Goal: Task Accomplishment & Management: Use online tool/utility

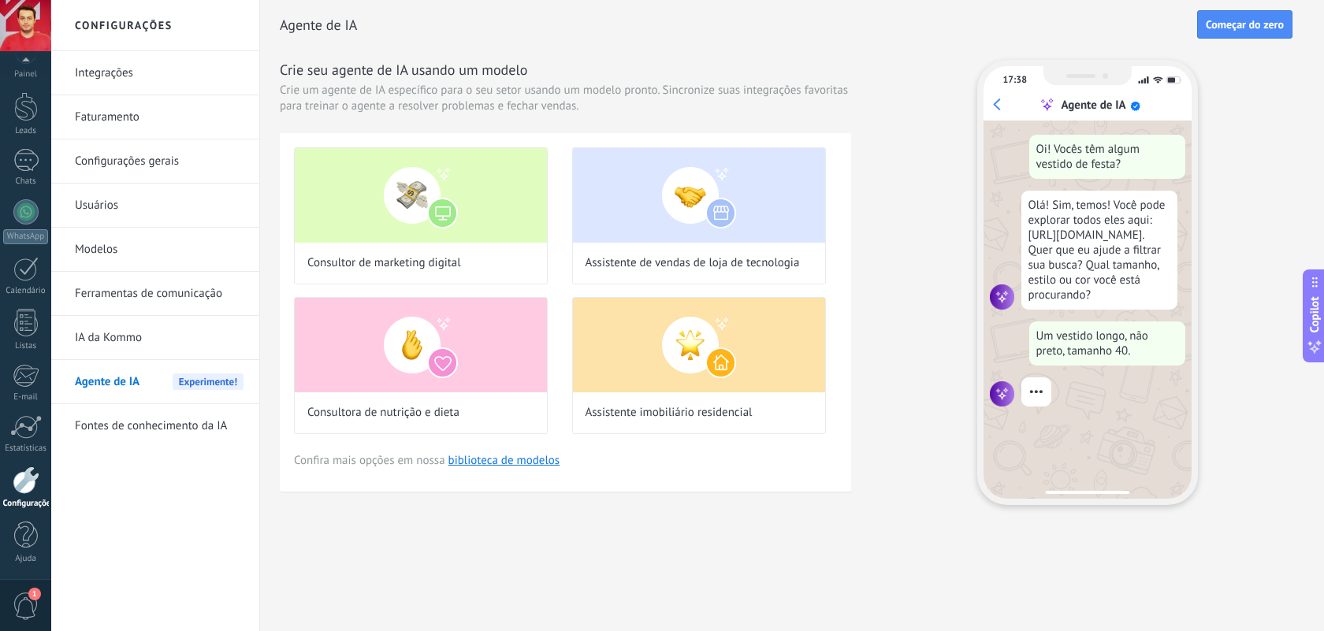
click at [173, 166] on link "Configurações gerais" at bounding box center [159, 162] width 169 height 44
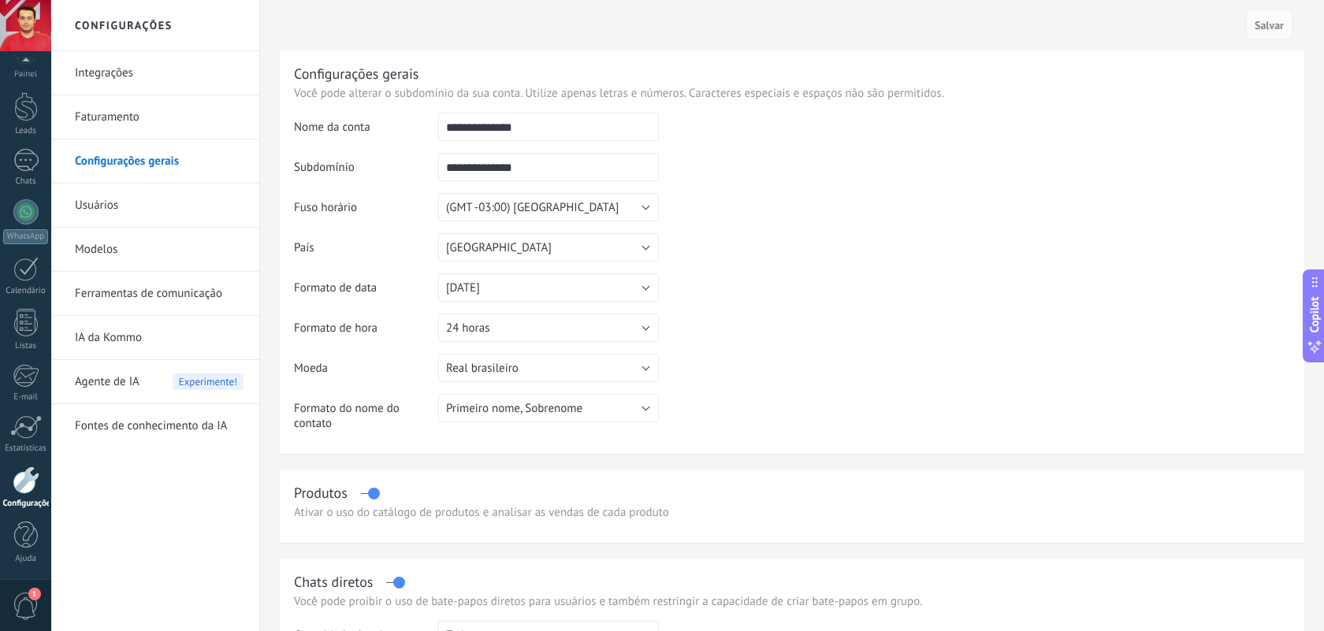
click at [162, 81] on link "Integrações" at bounding box center [159, 73] width 169 height 44
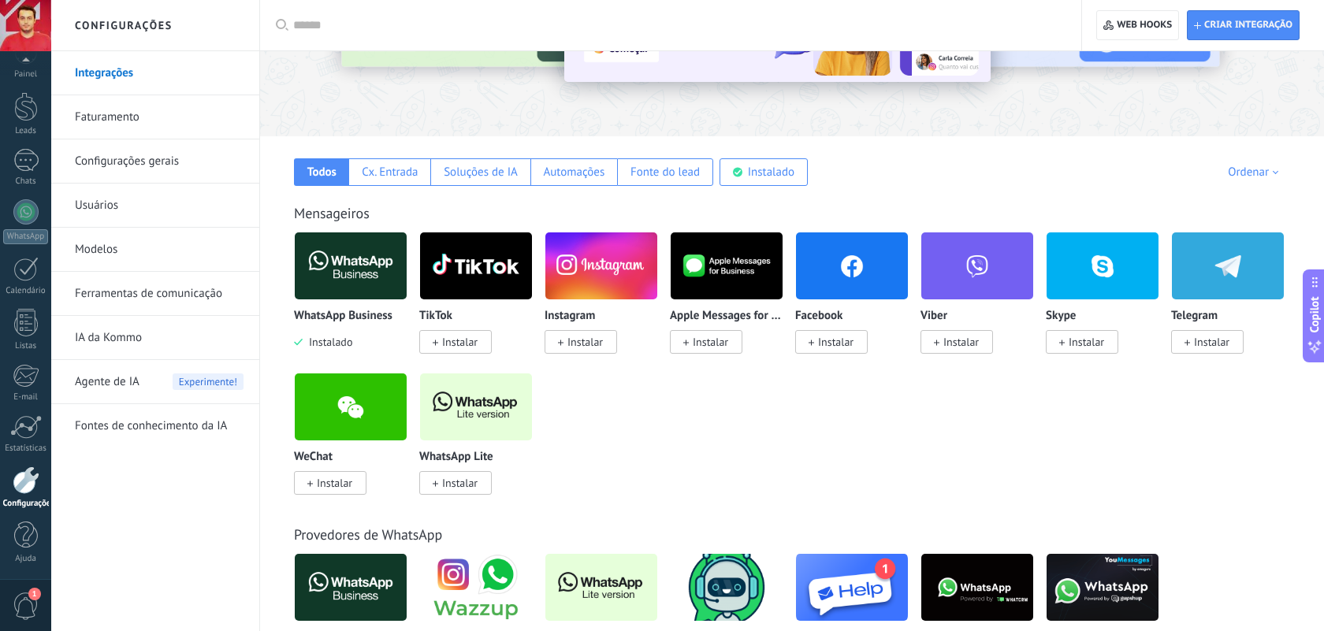
scroll to position [174, 0]
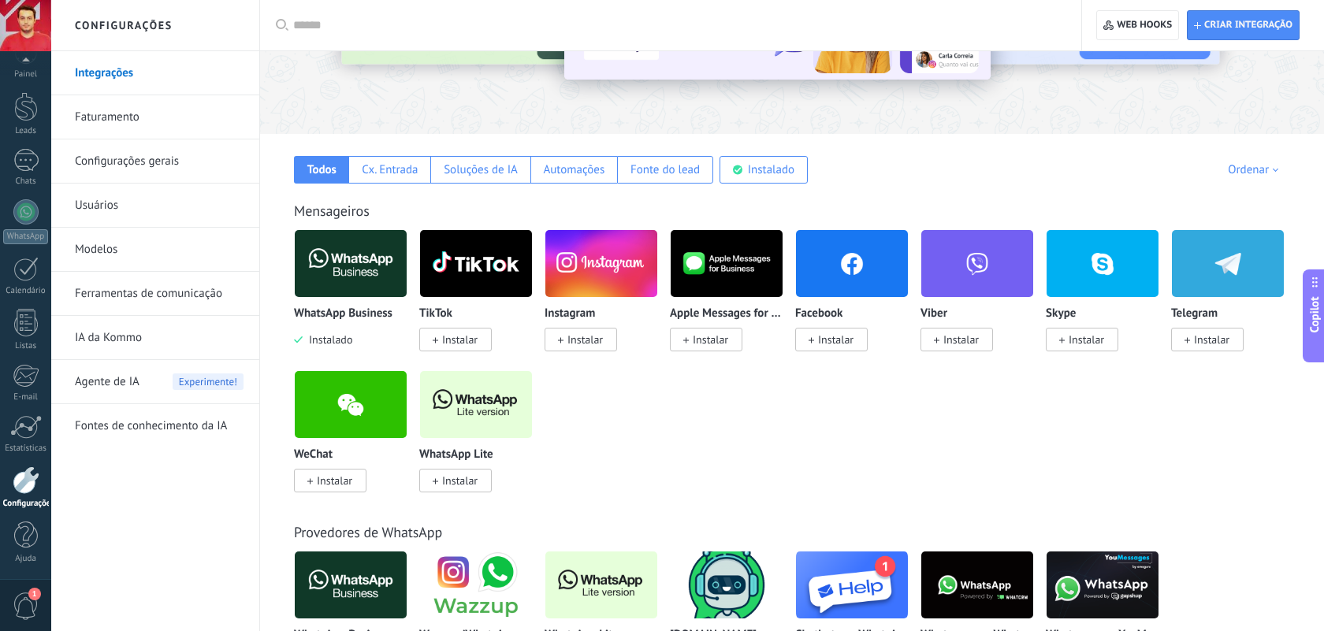
click at [598, 274] on img at bounding box center [601, 263] width 112 height 76
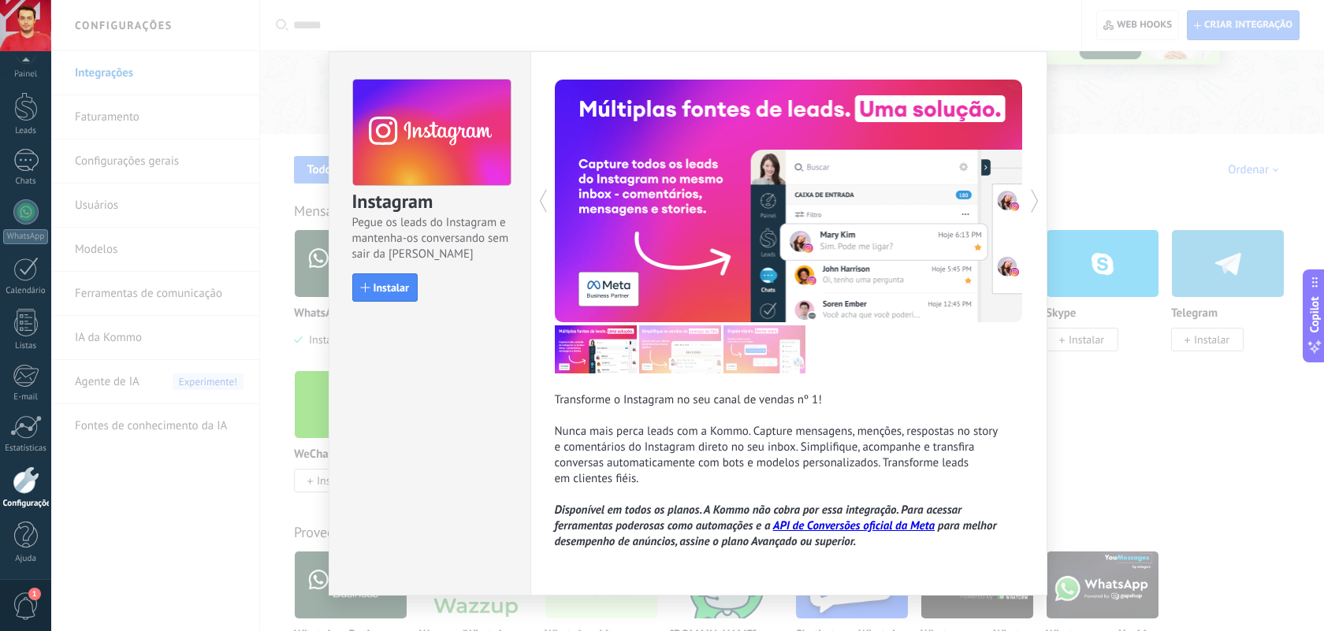
click at [1120, 140] on div "Instagram Pegue os leads do Instagram e mantenha-os conversando sem sair da Kom…" at bounding box center [687, 315] width 1273 height 631
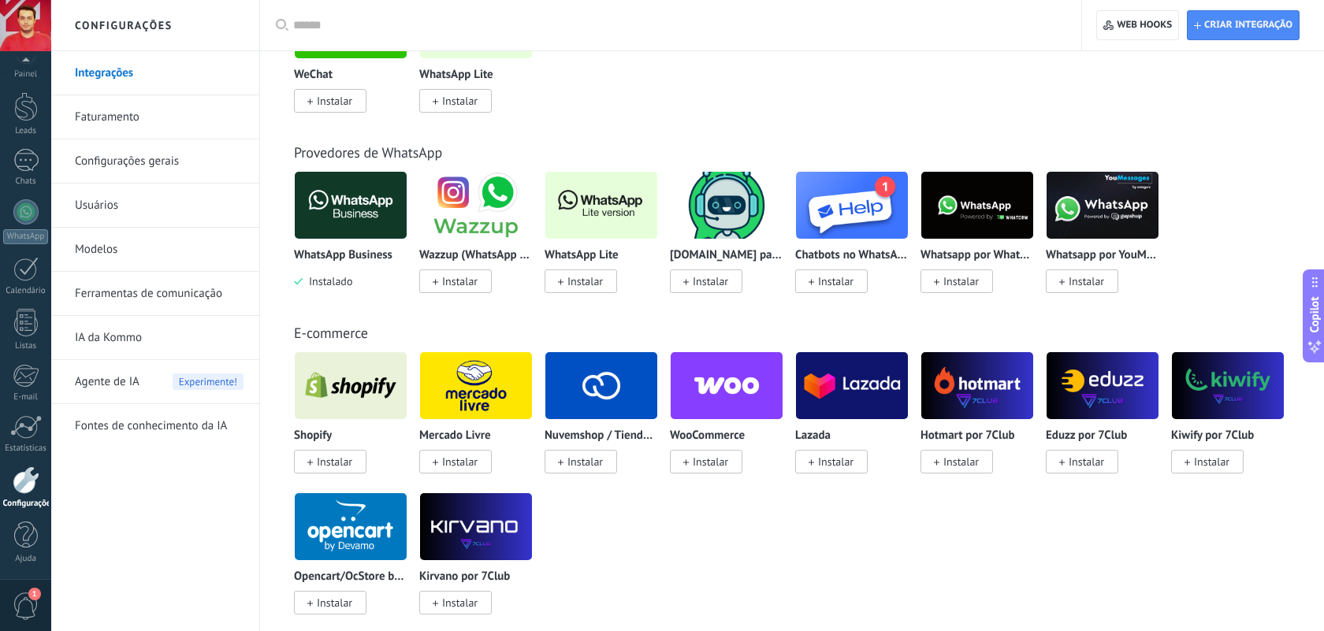
scroll to position [562, 0]
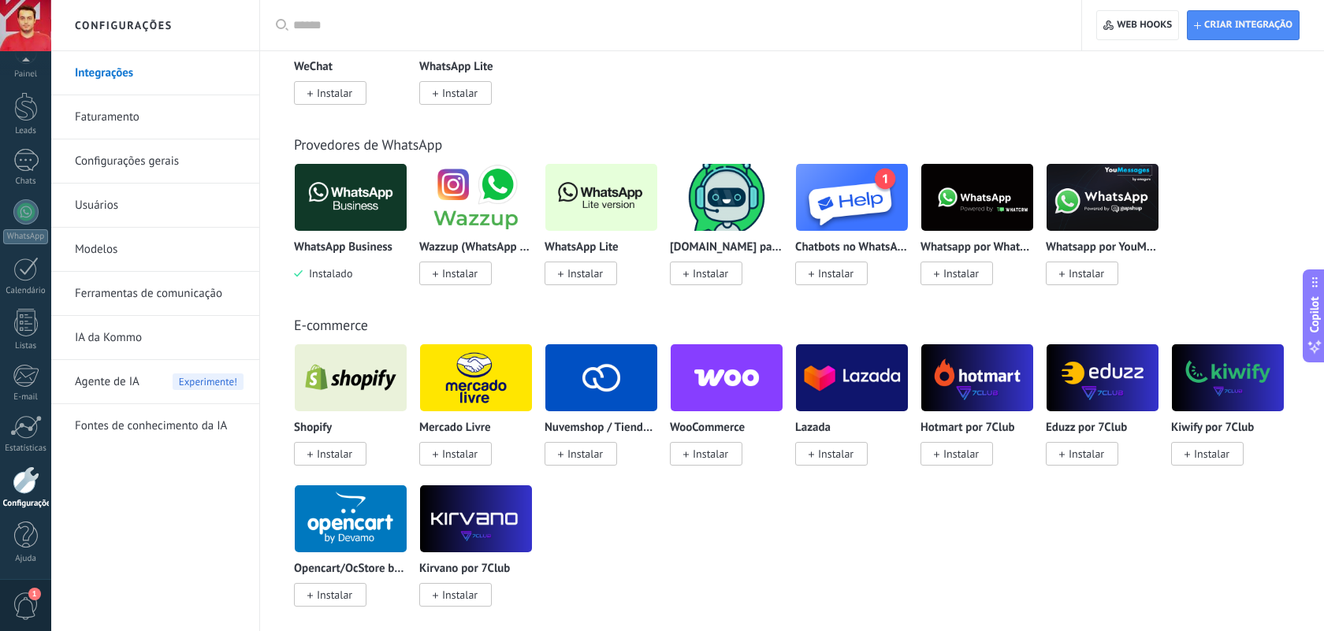
click at [474, 203] on img at bounding box center [476, 197] width 112 height 76
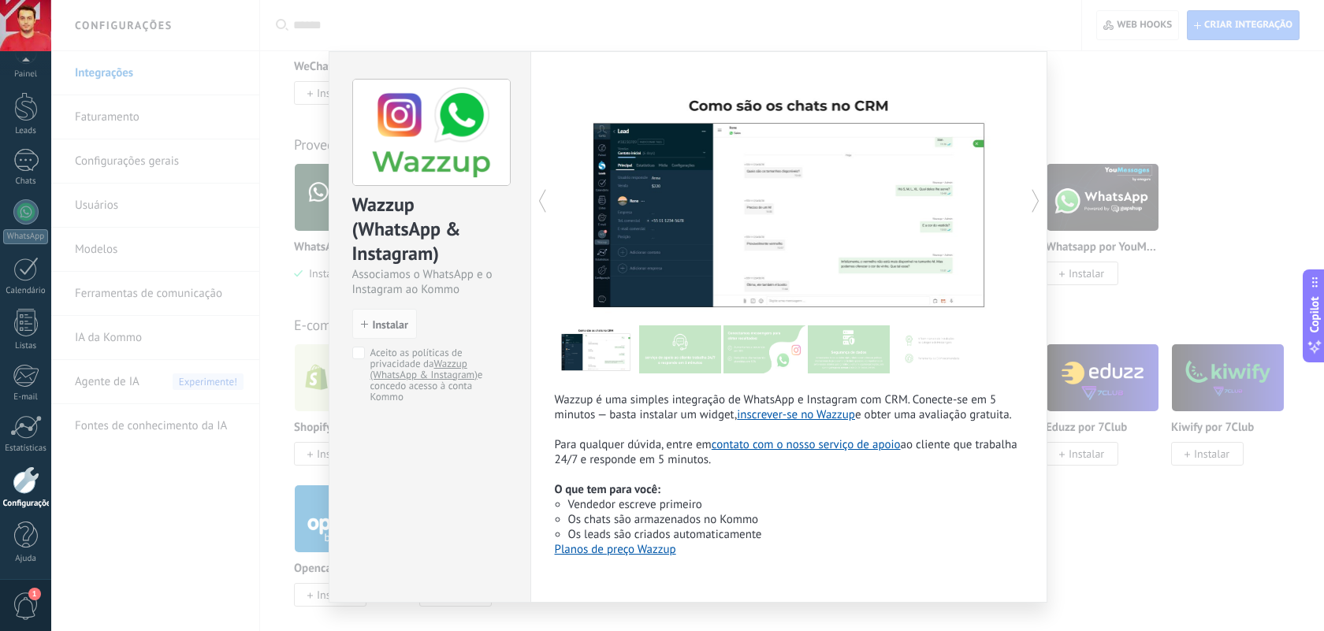
click at [1163, 105] on div "Wazzup (WhatsApp & Instagram) Associamos o WhatsApp e o Instagram ao Kommo inst…" at bounding box center [687, 315] width 1273 height 631
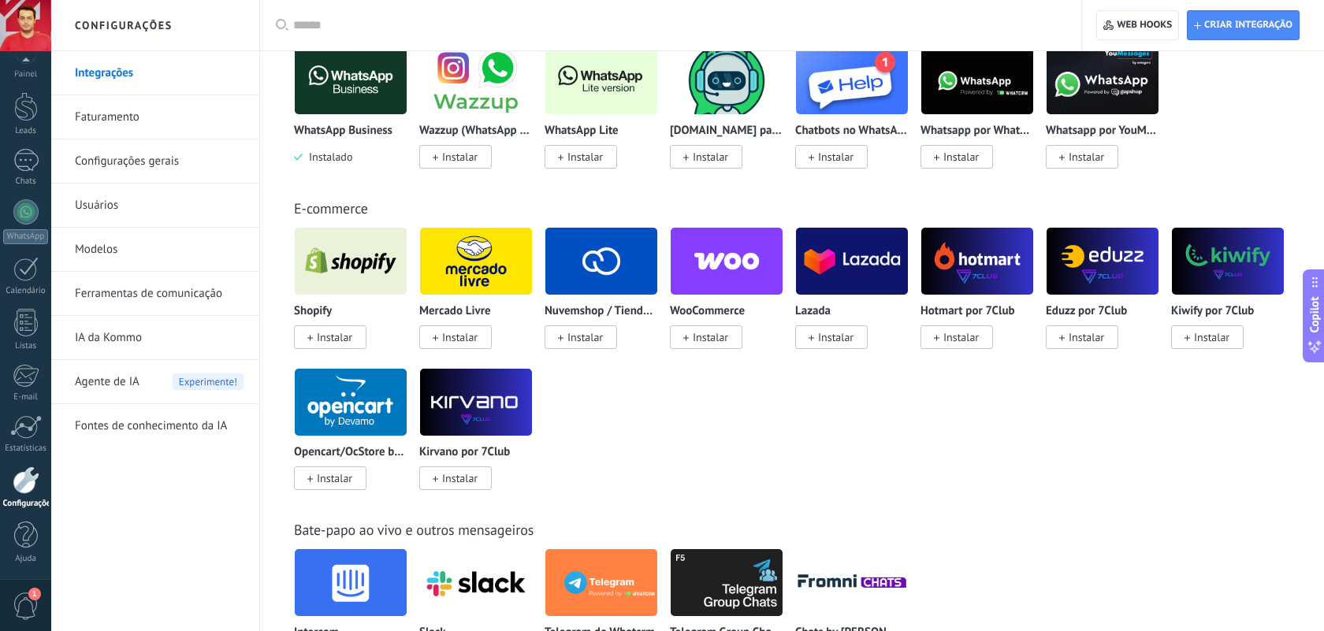
scroll to position [623, 0]
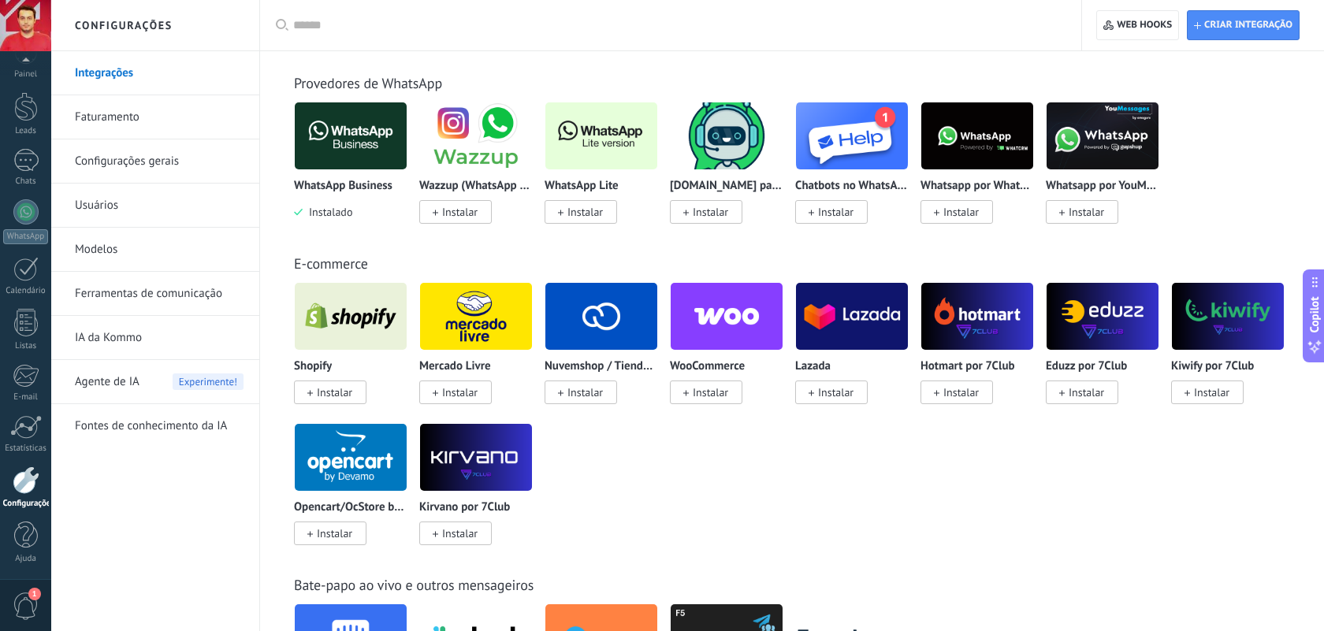
click at [974, 148] on img at bounding box center [977, 136] width 112 height 76
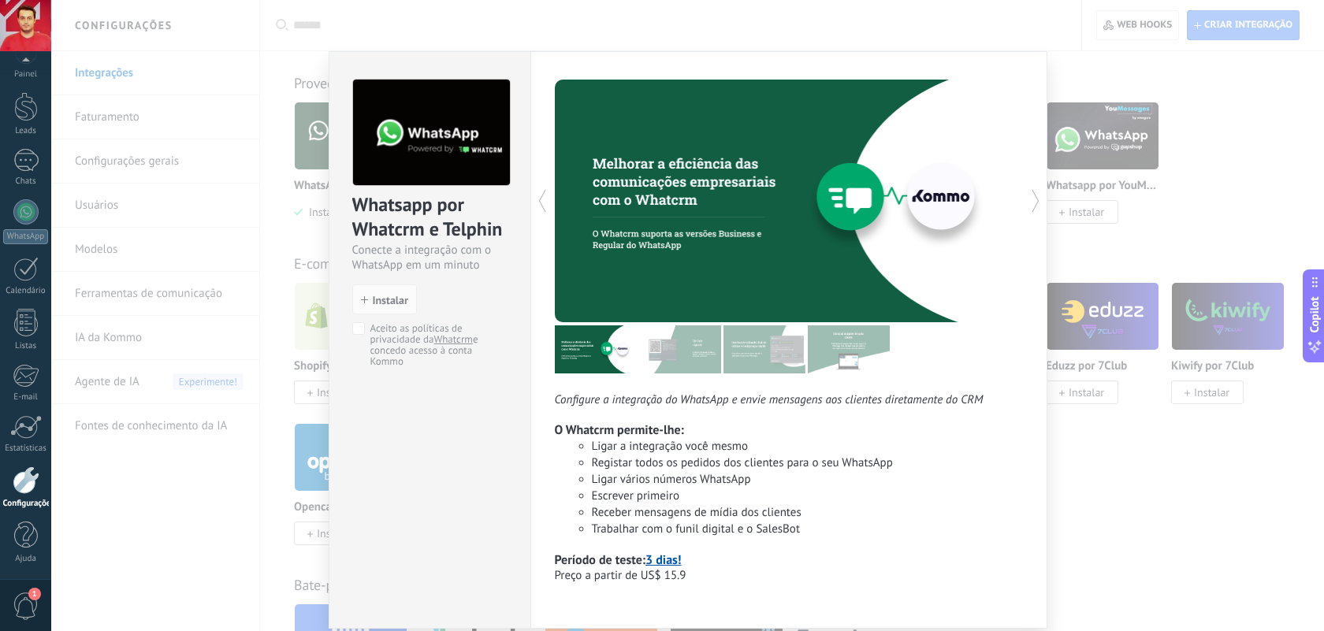
click at [698, 363] on img at bounding box center [680, 350] width 82 height 48
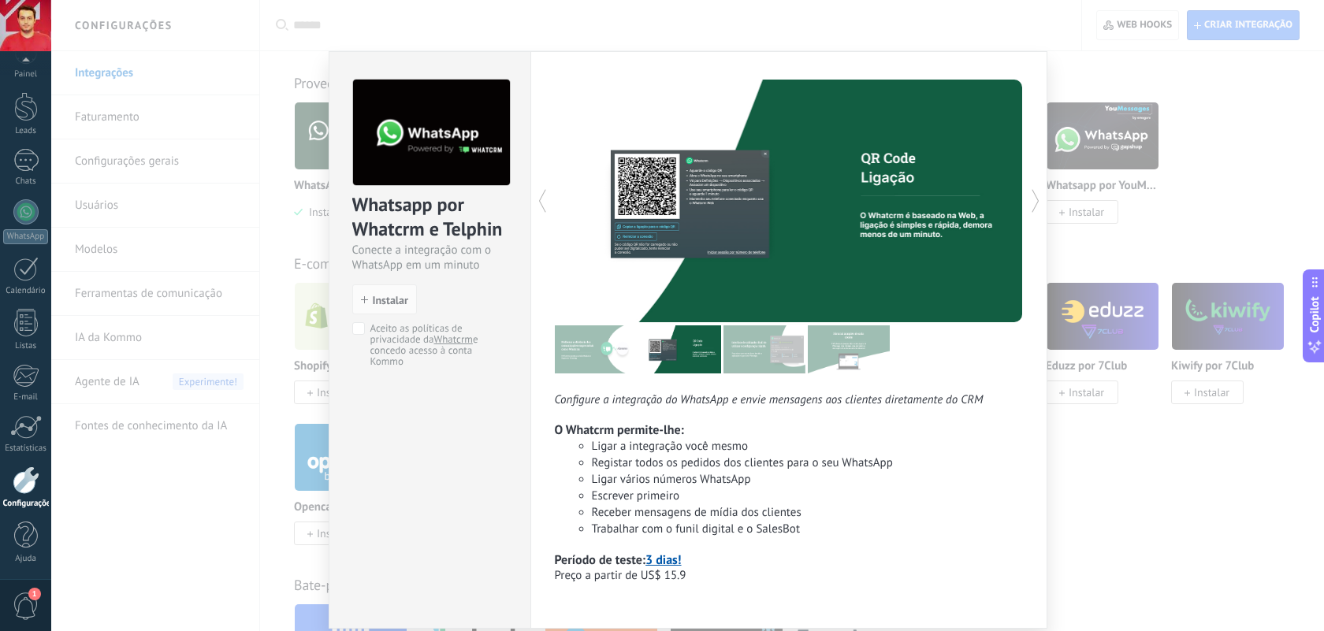
click at [738, 358] on img at bounding box center [765, 350] width 82 height 48
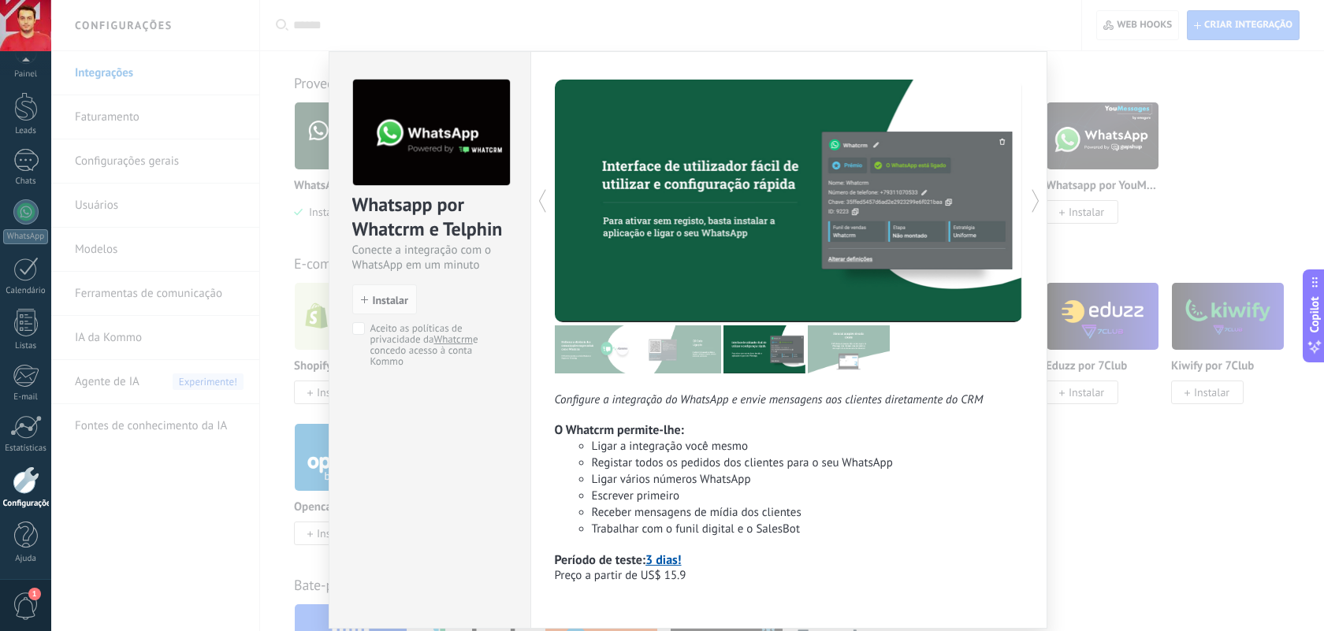
click at [843, 352] on img at bounding box center [849, 350] width 82 height 48
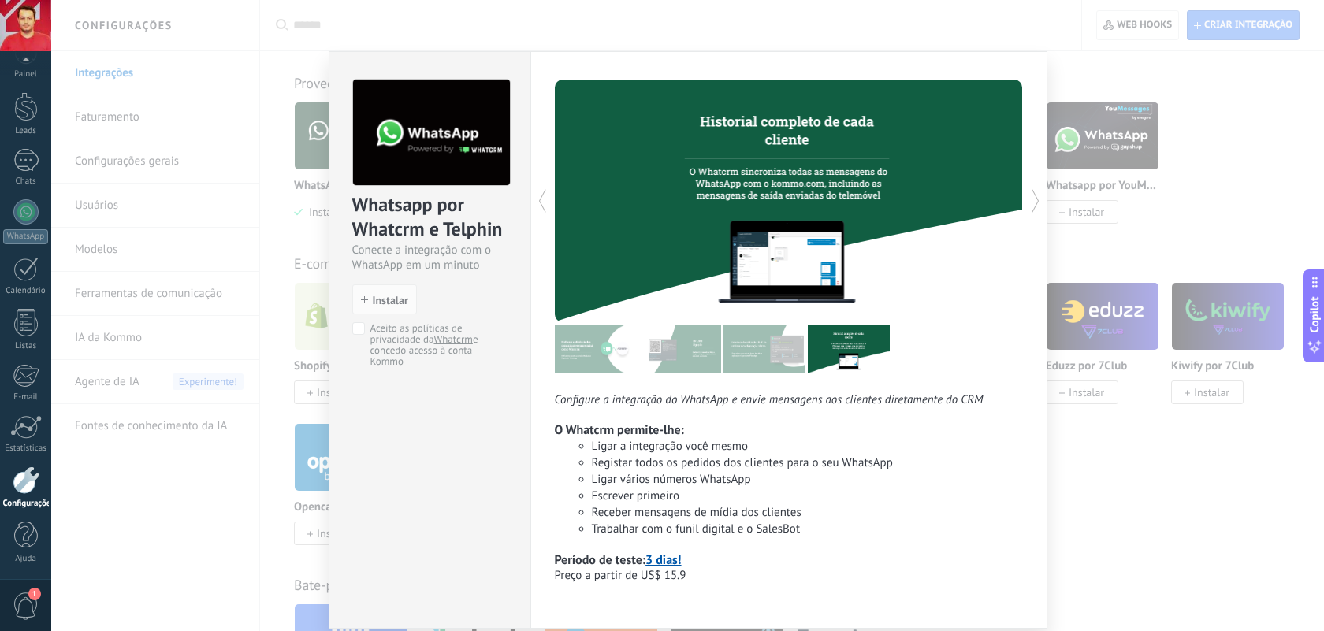
click at [1227, 124] on div "Whatsapp por Whatcrm e Telphin Conecte a integração com o WhatsApp em um minuto…" at bounding box center [687, 315] width 1273 height 631
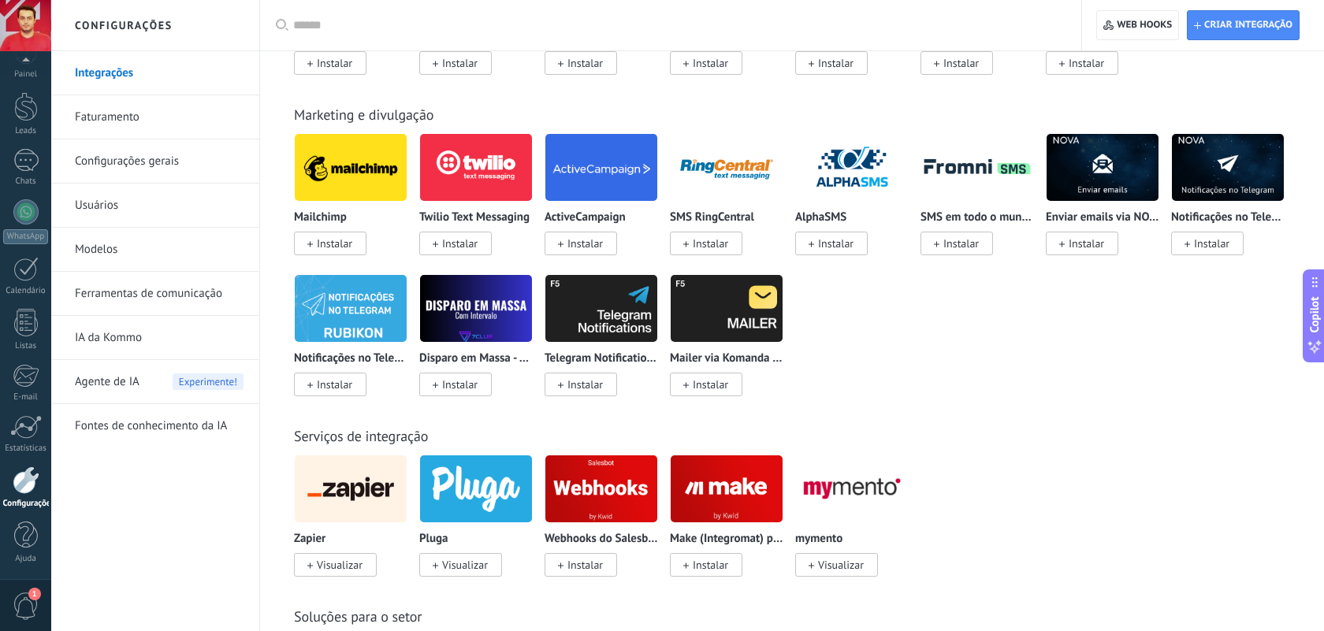
scroll to position [2425, 0]
